Goal: Task Accomplishment & Management: Manage account settings

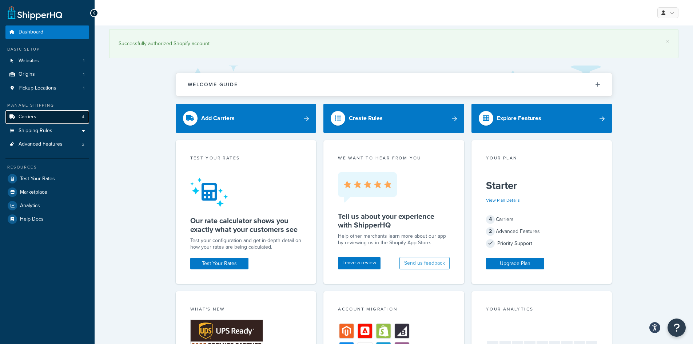
click at [56, 118] on link "Carriers 4" at bounding box center [47, 116] width 84 height 13
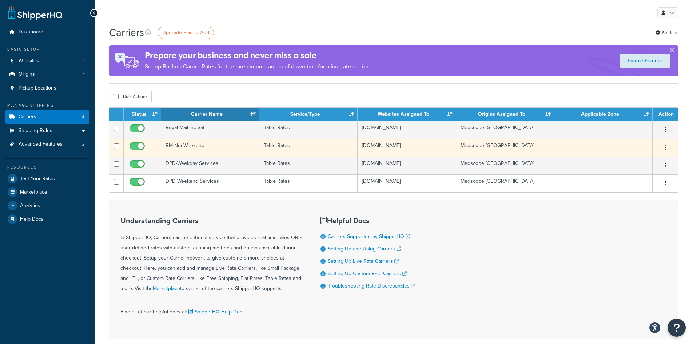
click at [213, 143] on td "RM-NonWeekend" at bounding box center [210, 148] width 98 height 18
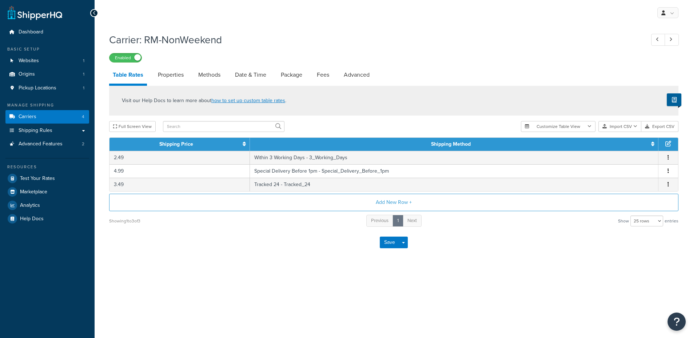
select select "25"
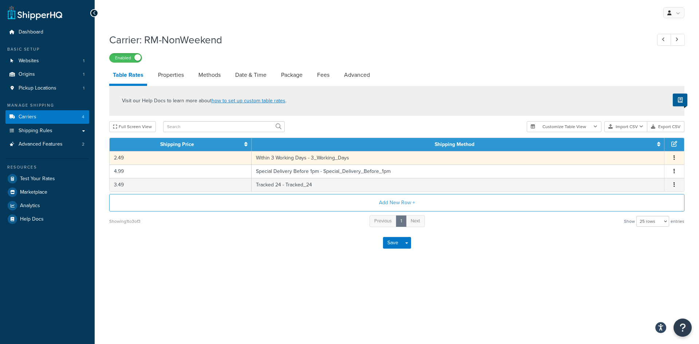
click at [674, 154] on button "button" at bounding box center [674, 158] width 6 height 8
click at [636, 146] on div "Edit" at bounding box center [637, 143] width 52 height 15
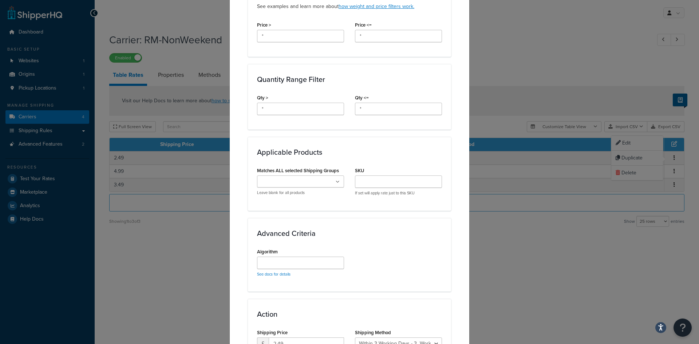
scroll to position [342, 0]
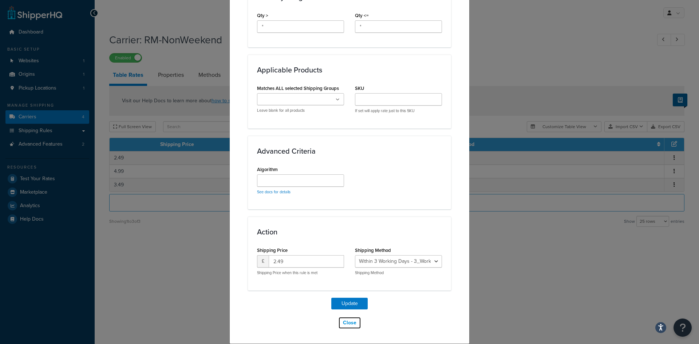
click at [345, 319] on button "Close" at bounding box center [349, 323] width 23 height 12
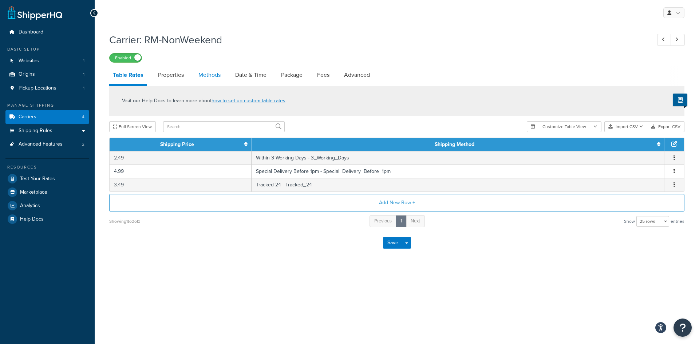
click at [214, 75] on link "Methods" at bounding box center [209, 74] width 29 height 17
select select "25"
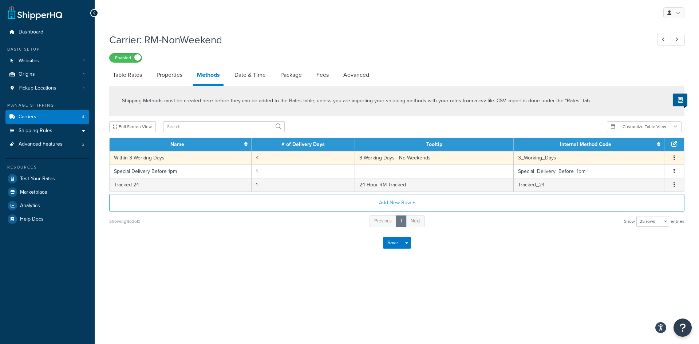
click at [675, 155] on button "button" at bounding box center [674, 158] width 6 height 8
click at [637, 151] on div "Edit" at bounding box center [637, 150] width 52 height 15
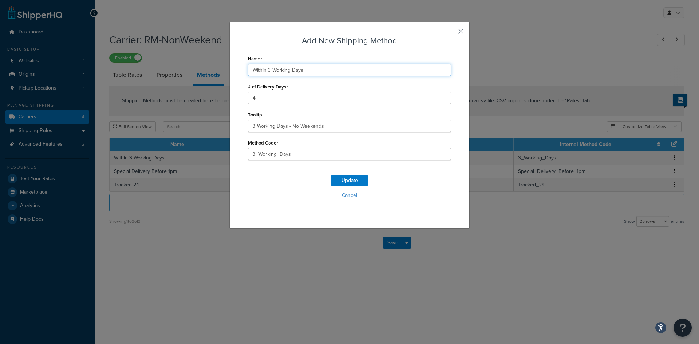
click at [266, 69] on input "Within 3 Working Days" at bounding box center [349, 70] width 203 height 12
type input "Within 4 Working Days"
click at [348, 179] on button "Update" at bounding box center [349, 181] width 36 height 12
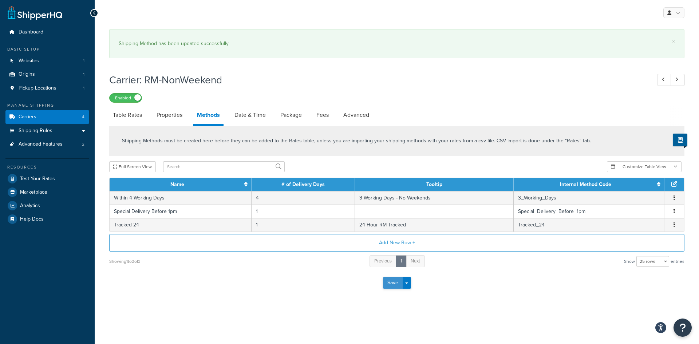
click at [389, 282] on button "Save" at bounding box center [393, 283] width 20 height 12
